Goal: Check status: Check status

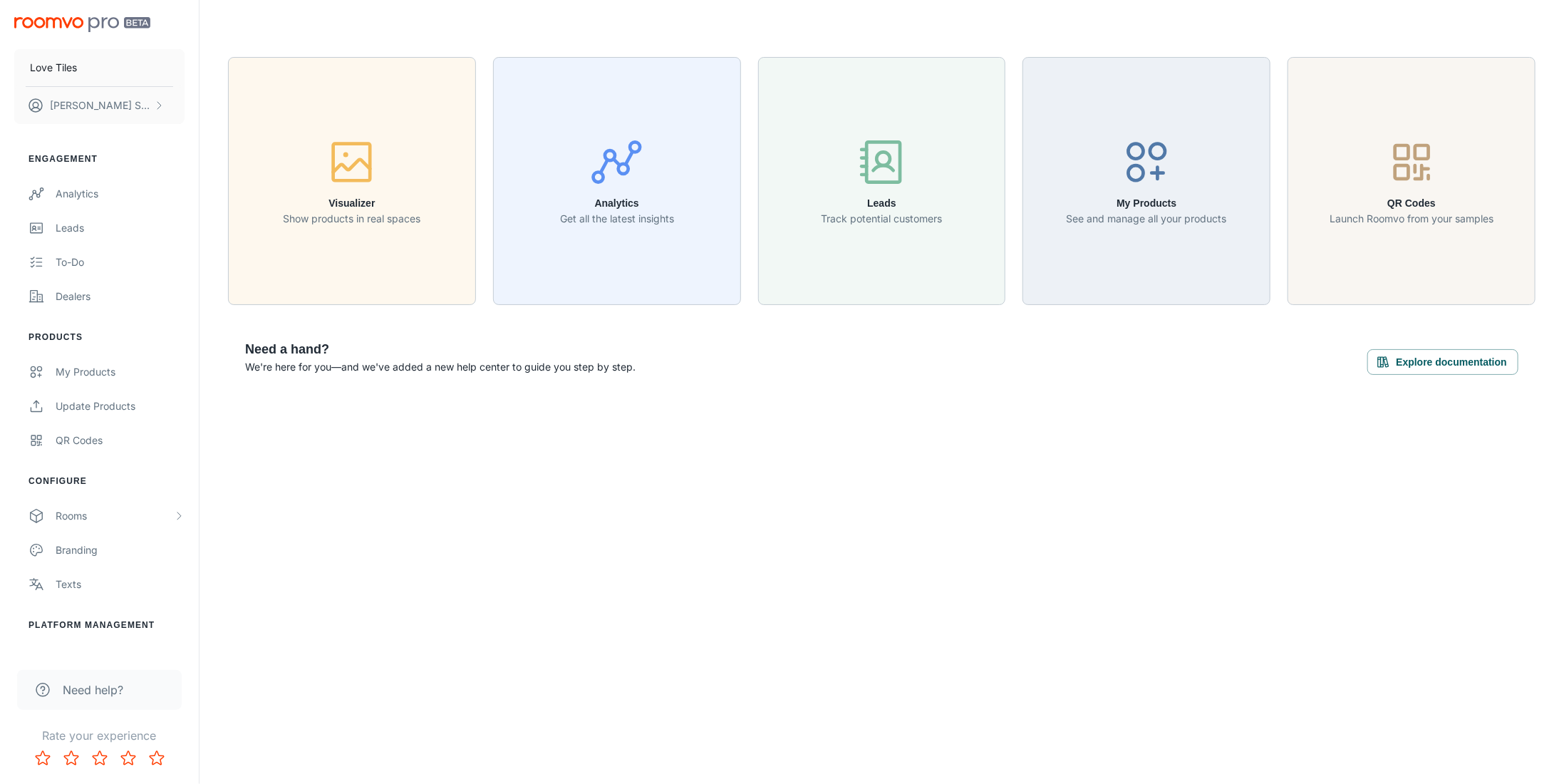
drag, startPoint x: 1922, startPoint y: 2, endPoint x: 812, endPoint y: 538, distance: 1232.6
click at [812, 538] on div "Love Tiles [PERSON_NAME] Engagement Analytics Leads To-do Dealers Products My P…" at bounding box center [782, 392] width 1564 height 784
click at [641, 261] on button "Analytics Get all the latest insights" at bounding box center [617, 181] width 248 height 248
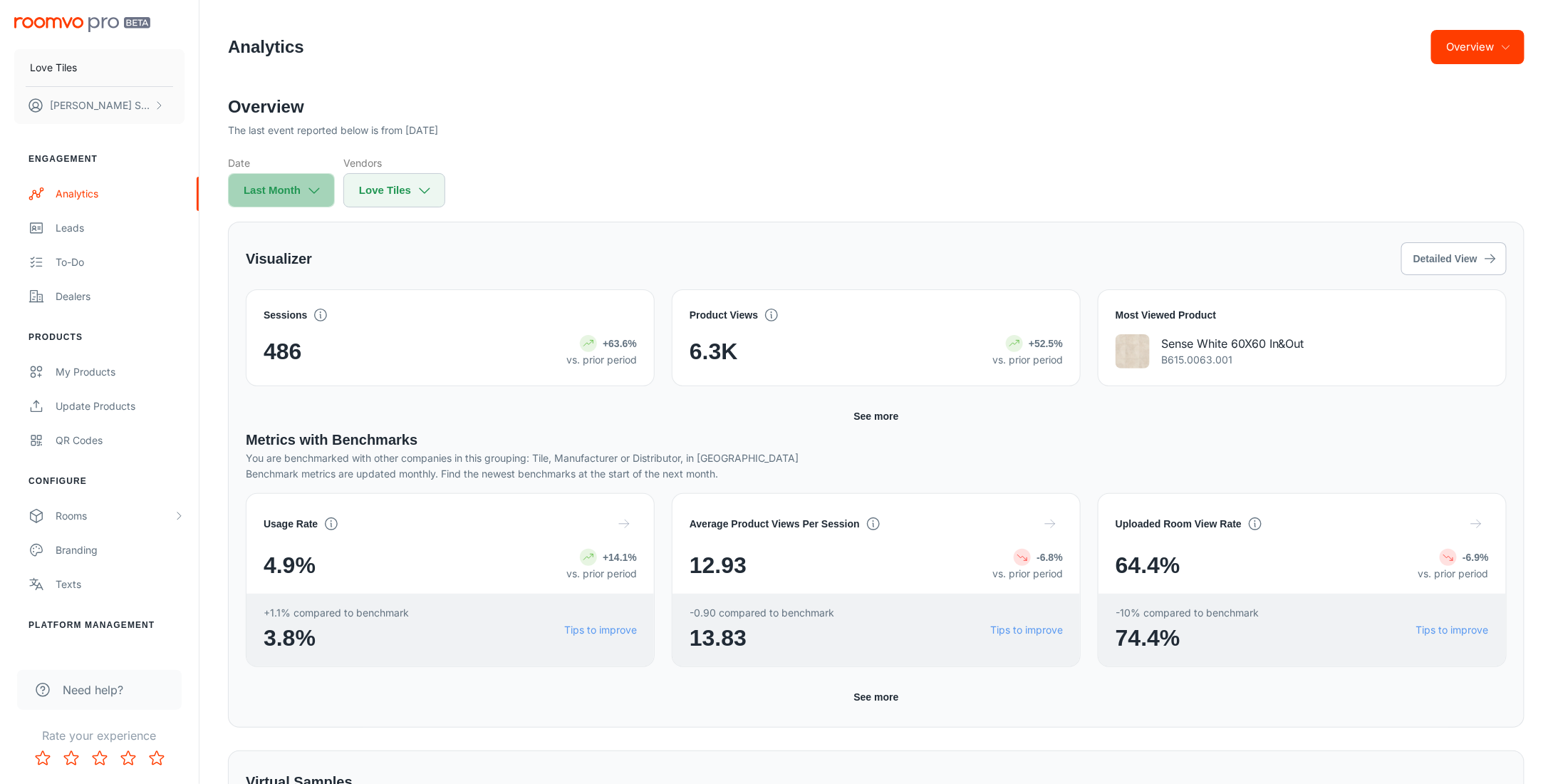
click at [320, 192] on icon "button" at bounding box center [314, 190] width 16 height 16
select select "8"
select select "2025"
select select "8"
select select "2025"
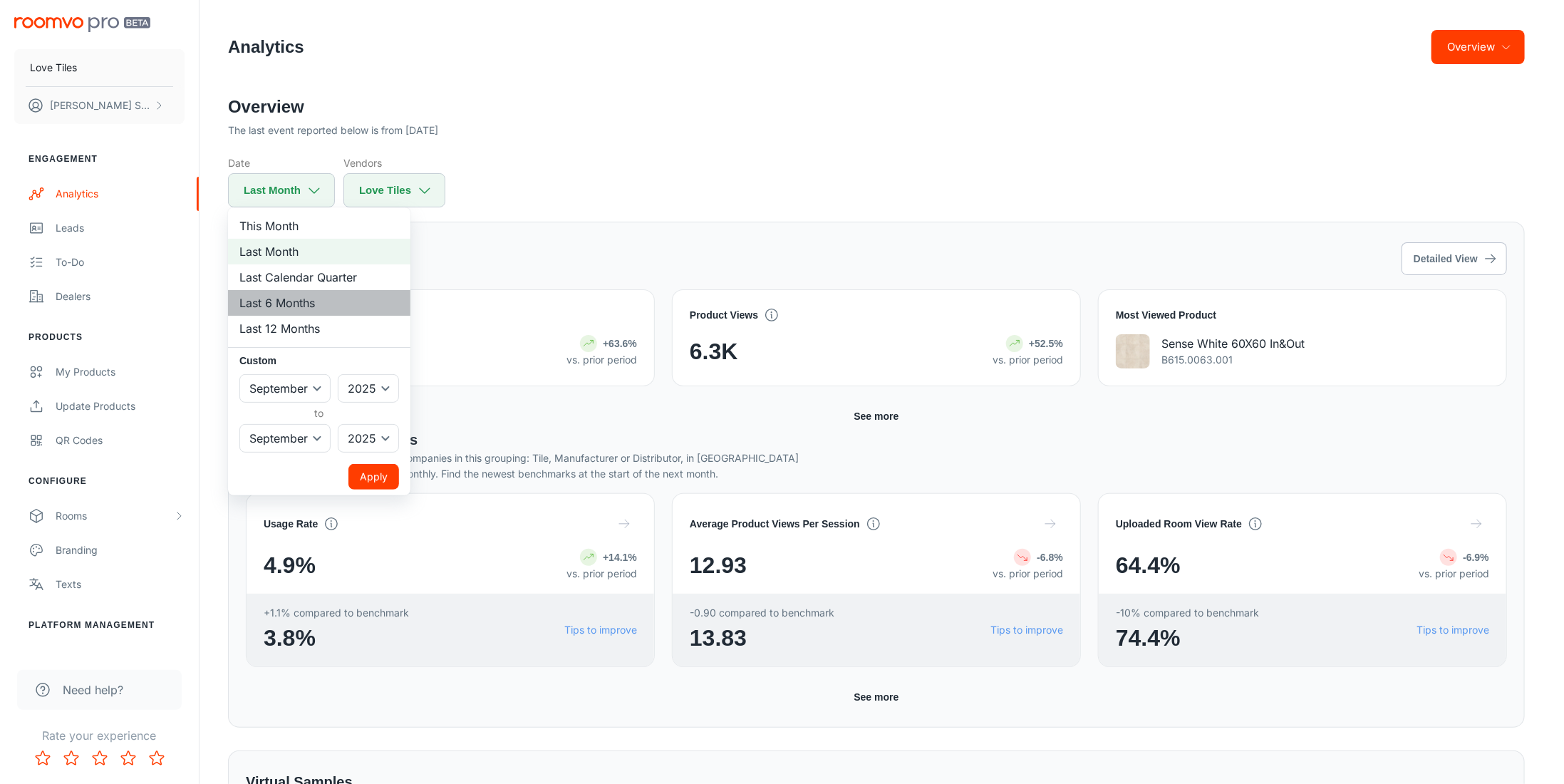
click at [304, 307] on li "Last 6 Months" at bounding box center [319, 303] width 182 height 26
select select "3"
click at [384, 479] on button "Apply" at bounding box center [374, 477] width 51 height 26
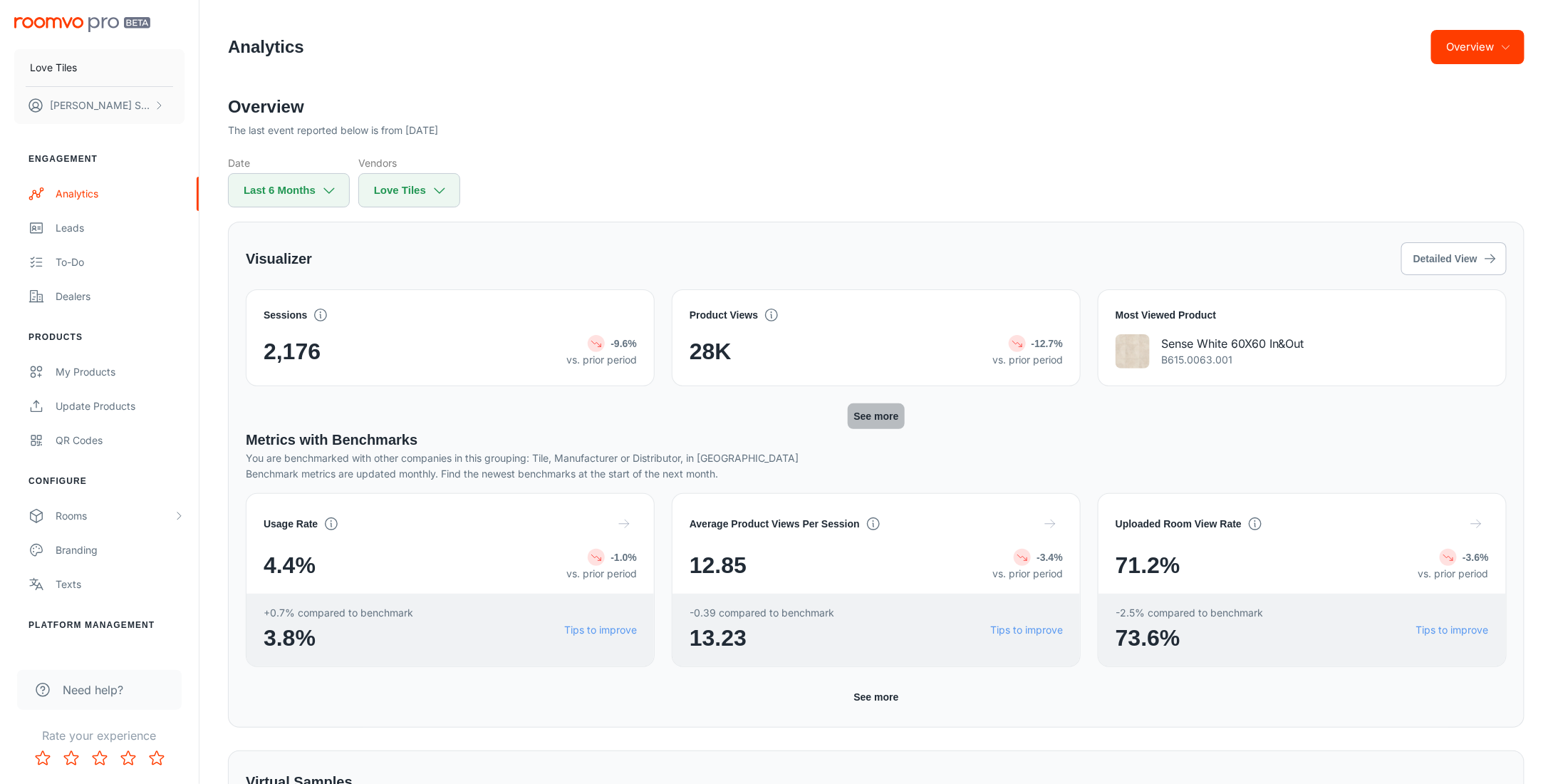
click at [887, 415] on button "See more" at bounding box center [876, 416] width 56 height 26
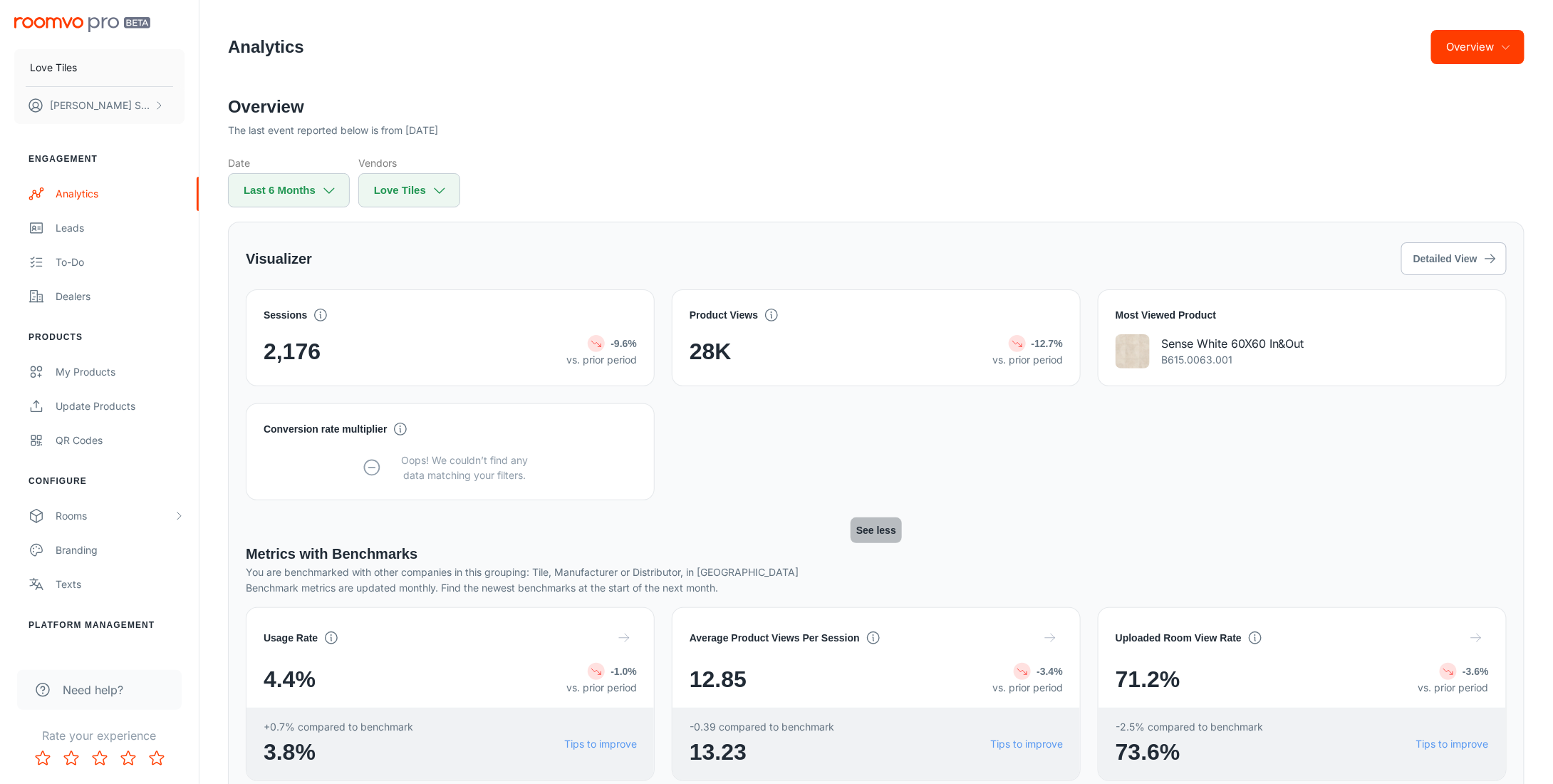
click at [879, 532] on button "See less" at bounding box center [877, 530] width 52 height 26
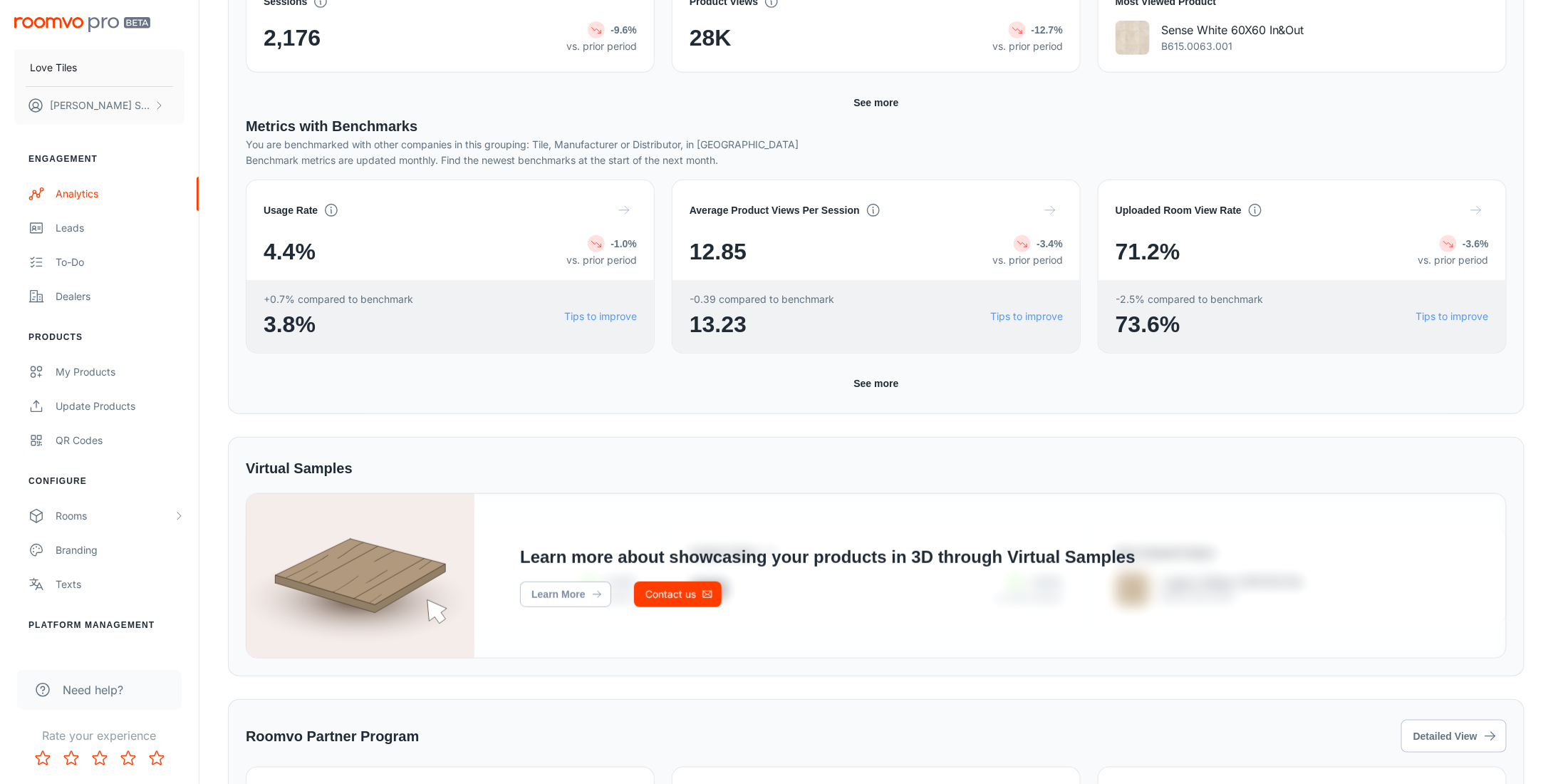
scroll to position [106, 0]
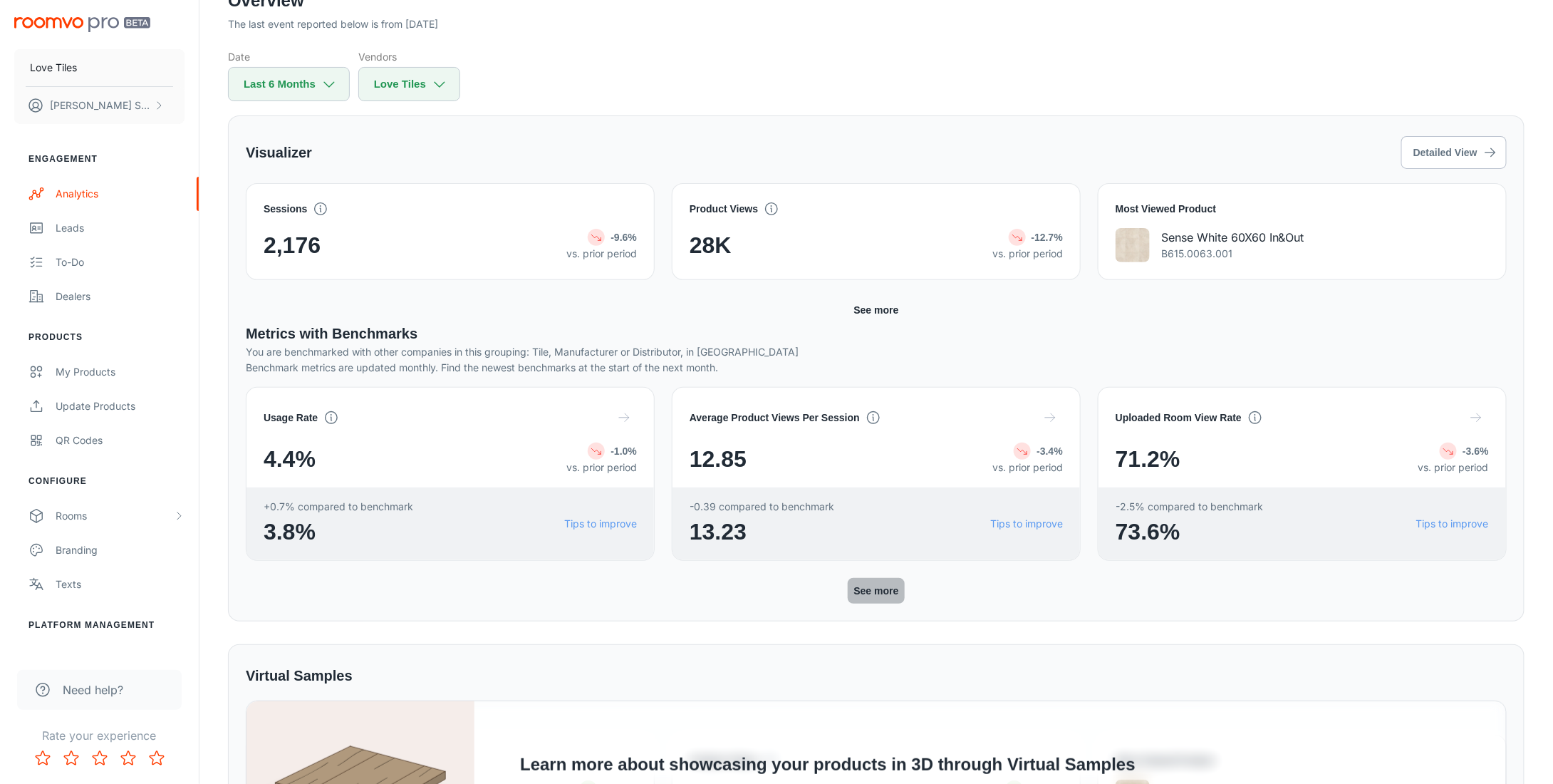
click at [867, 587] on button "See more" at bounding box center [876, 591] width 56 height 26
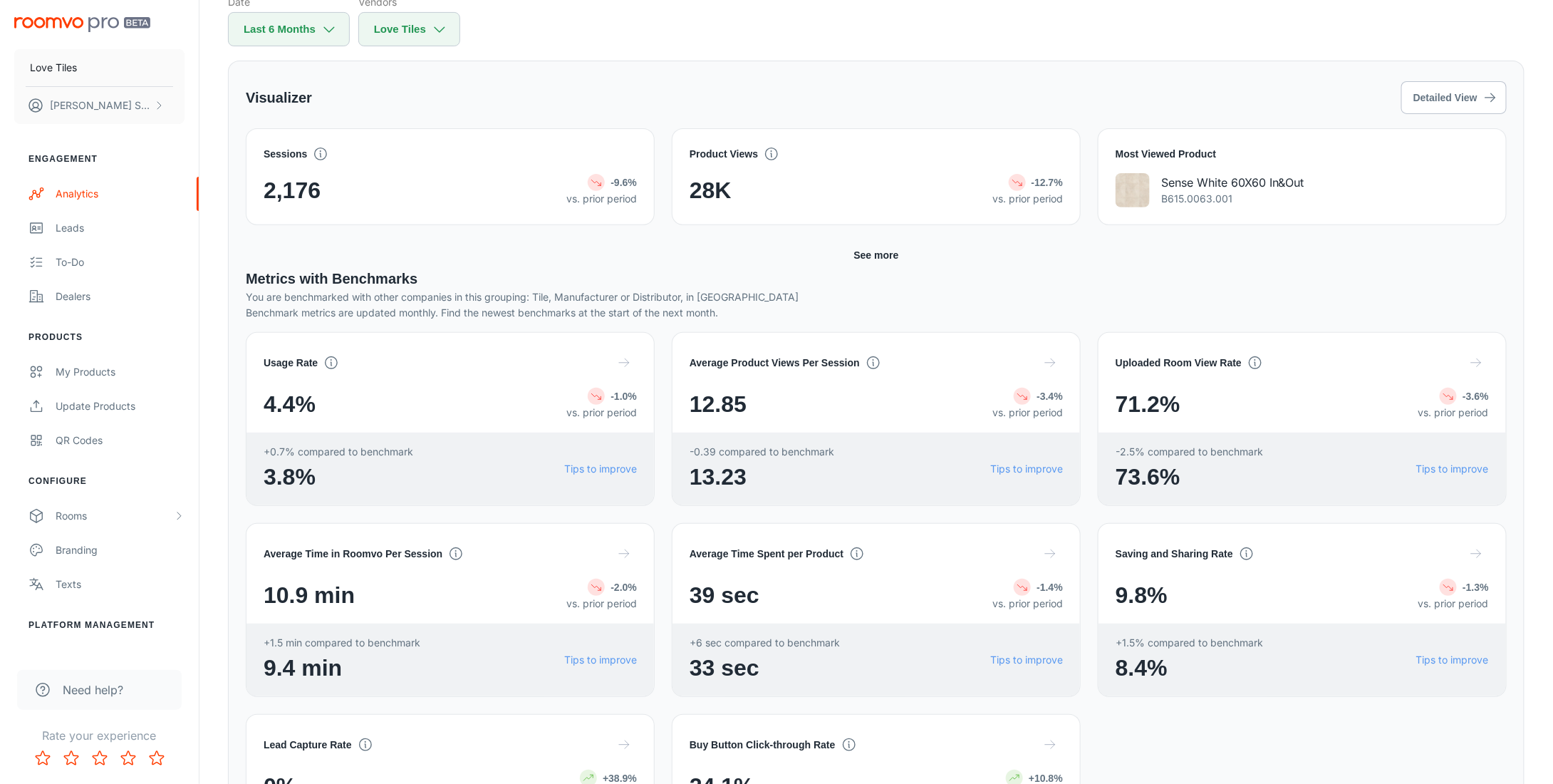
scroll to position [71, 0]
